Goal: Navigation & Orientation: Go to known website

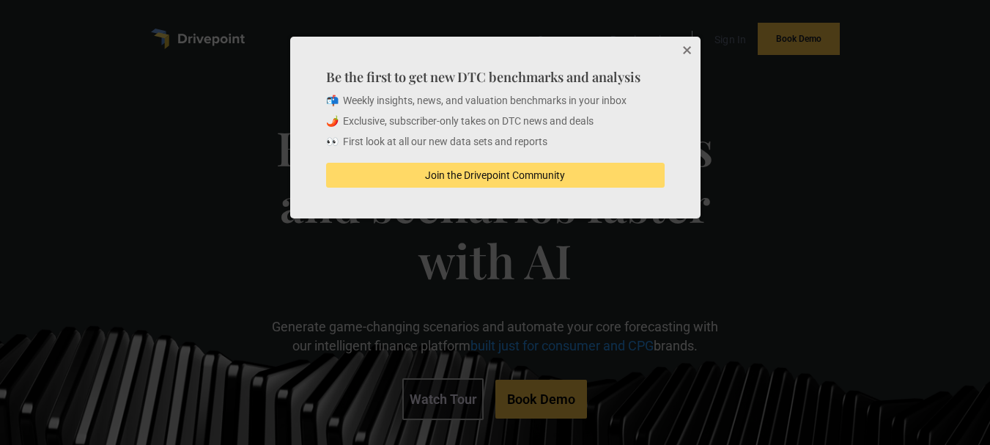
click at [53, 227] on div at bounding box center [495, 222] width 990 height 445
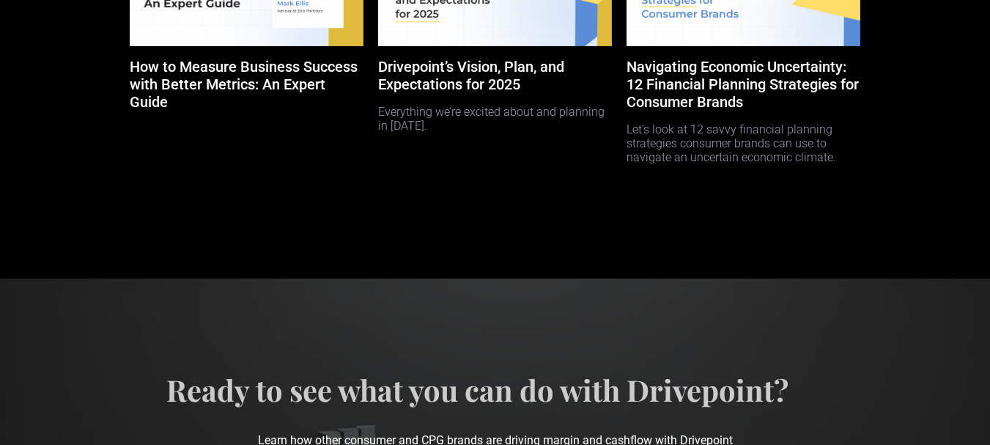
scroll to position [7227, 0]
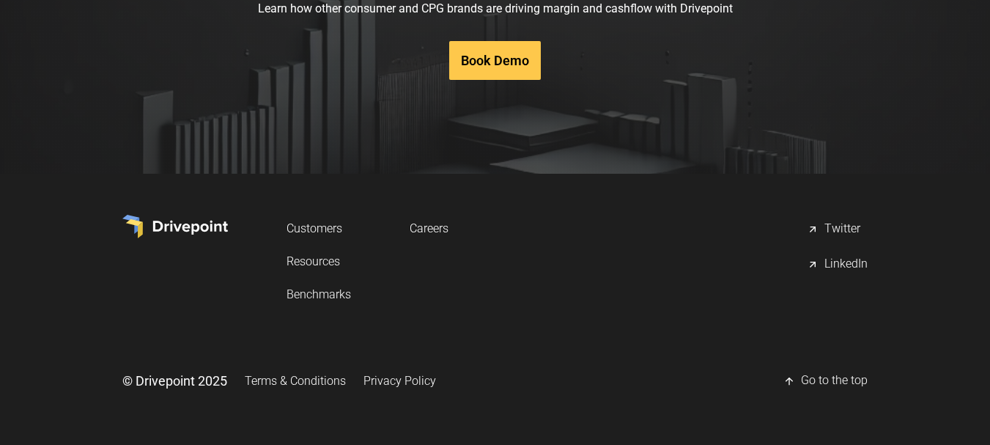
drag, startPoint x: 393, startPoint y: 369, endPoint x: 393, endPoint y: 382, distance: 13.2
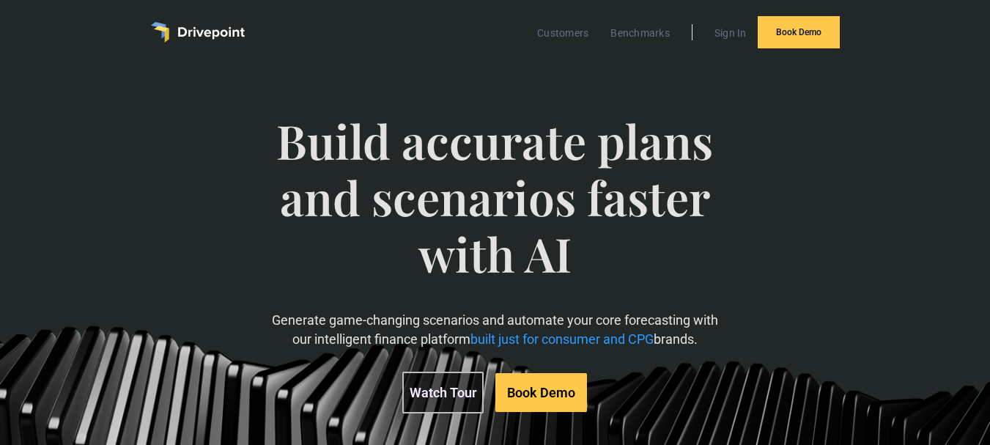
scroll to position [0, 0]
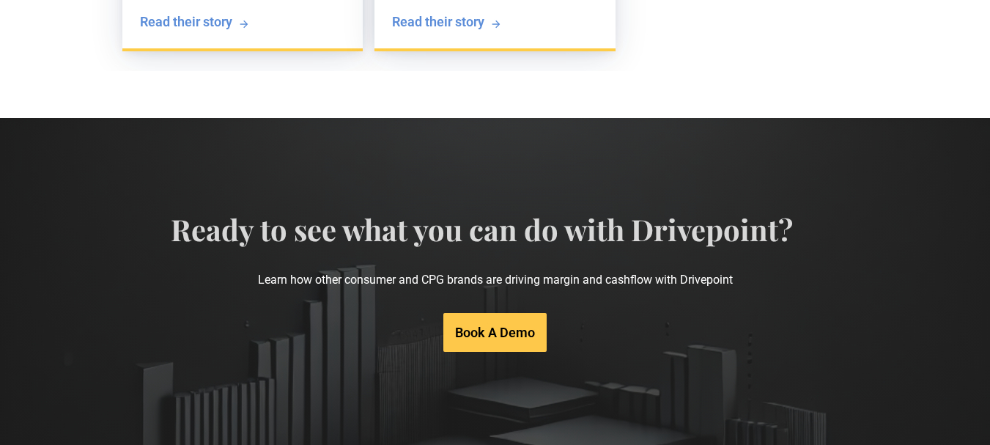
scroll to position [3077, 0]
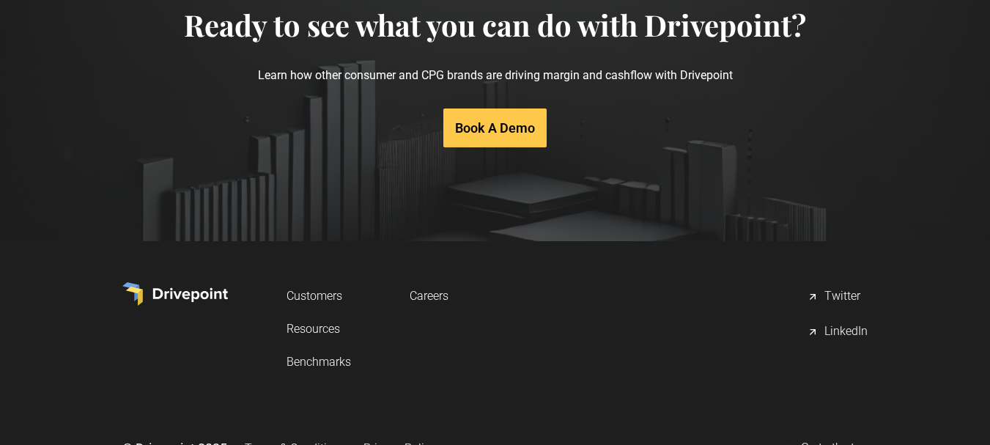
drag, startPoint x: 406, startPoint y: 297, endPoint x: 415, endPoint y: 302, distance: 10.2
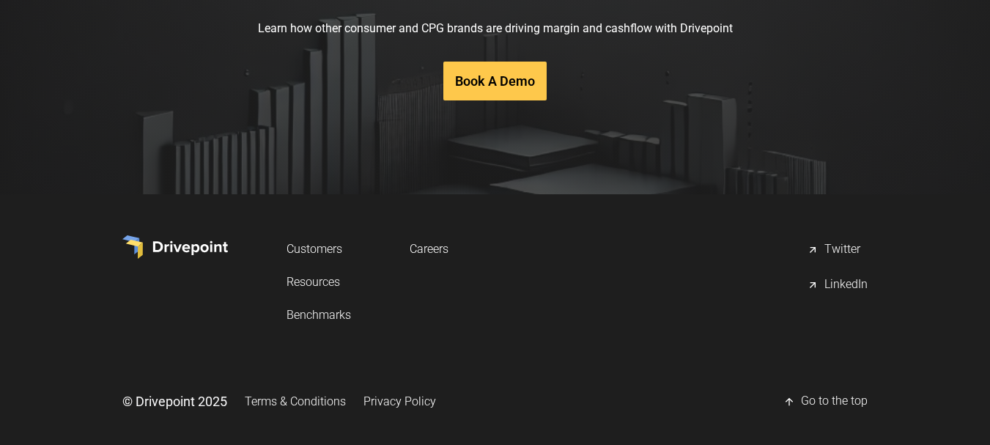
scroll to position [3144, 0]
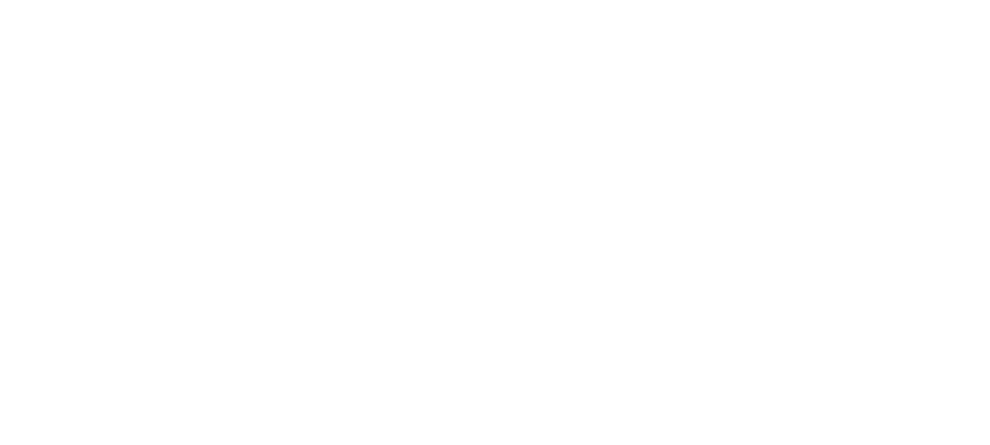
scroll to position [1026, 0]
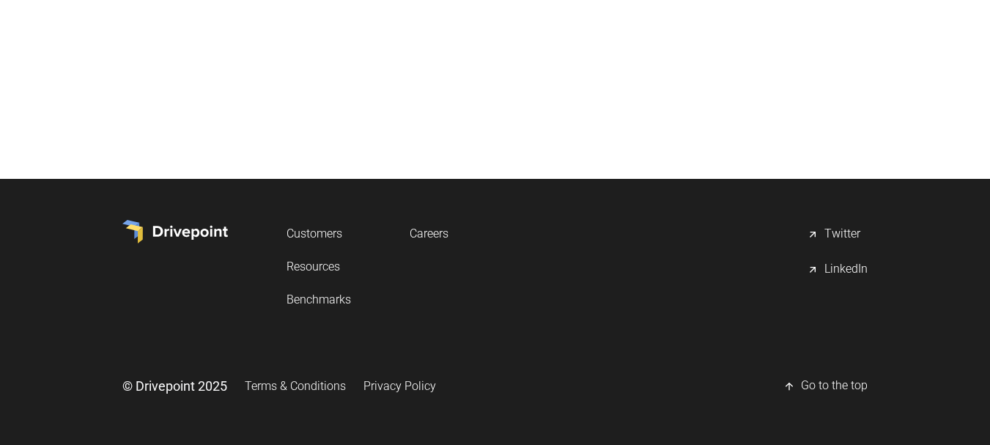
scroll to position [9486, 0]
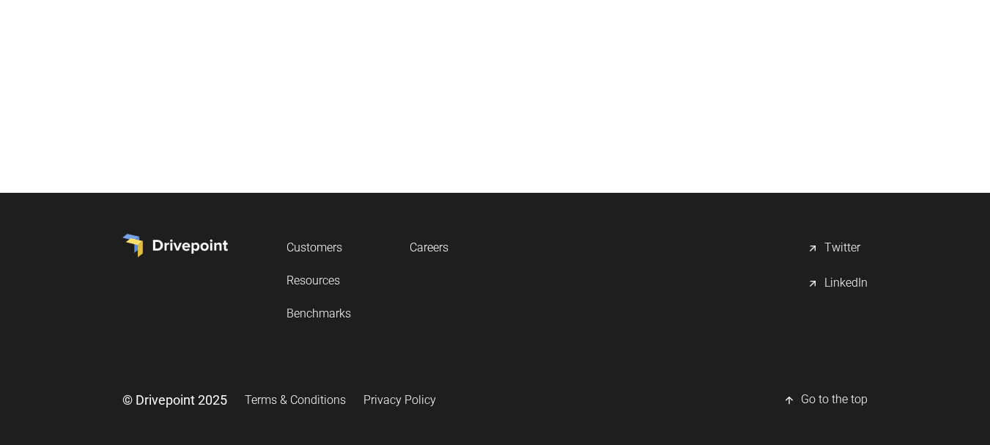
scroll to position [681, 0]
